Goal: Navigation & Orientation: Find specific page/section

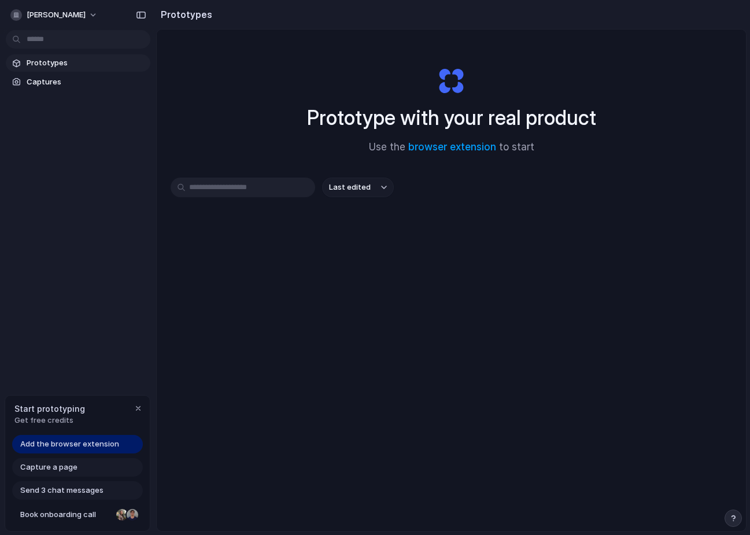
click at [244, 188] on input "text" at bounding box center [243, 188] width 145 height 20
click at [430, 144] on link "browser extension" at bounding box center [452, 147] width 88 height 12
